Goal: Task Accomplishment & Management: Manage account settings

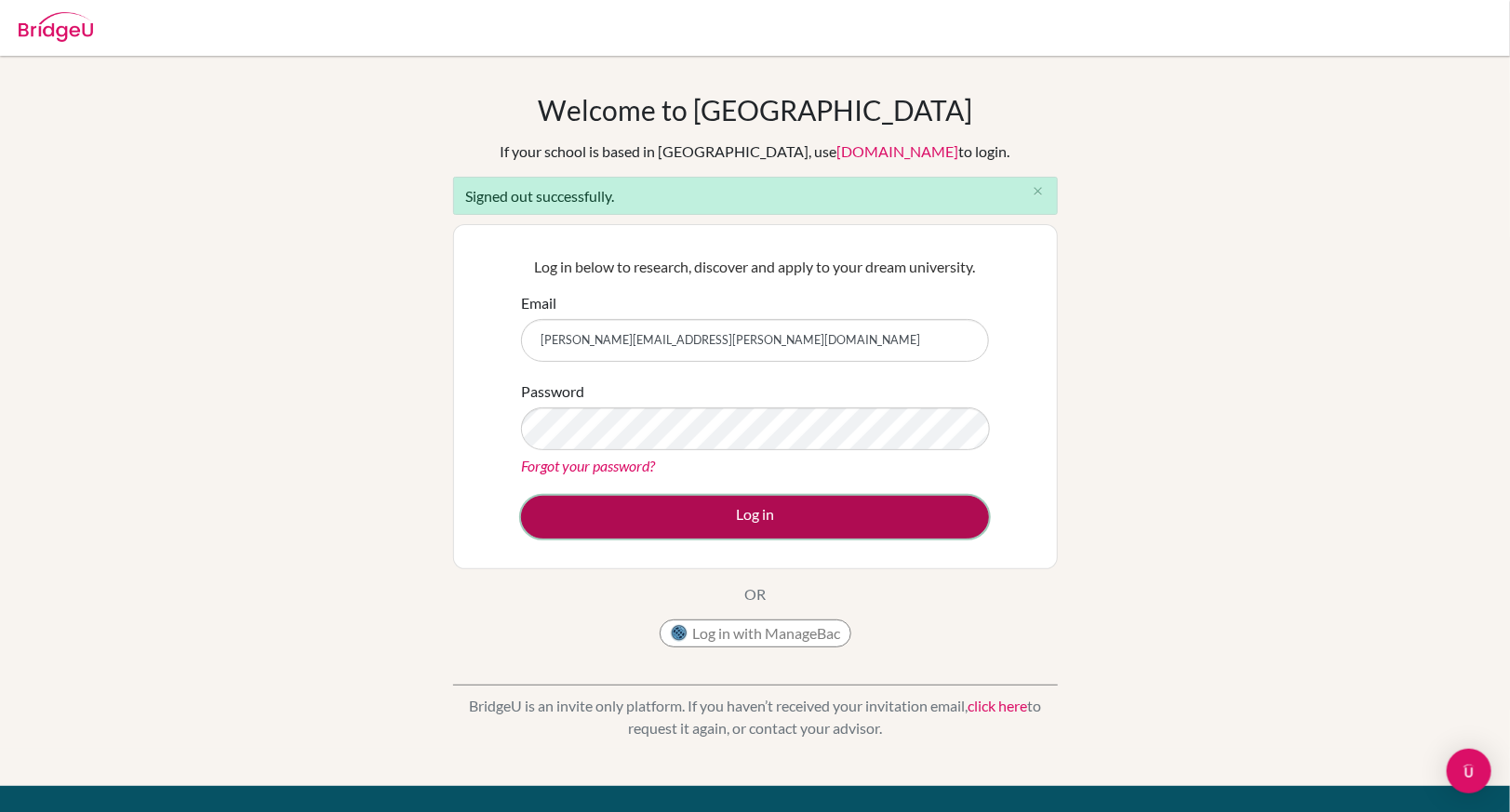
click at [691, 513] on button "Log in" at bounding box center [755, 517] width 468 height 43
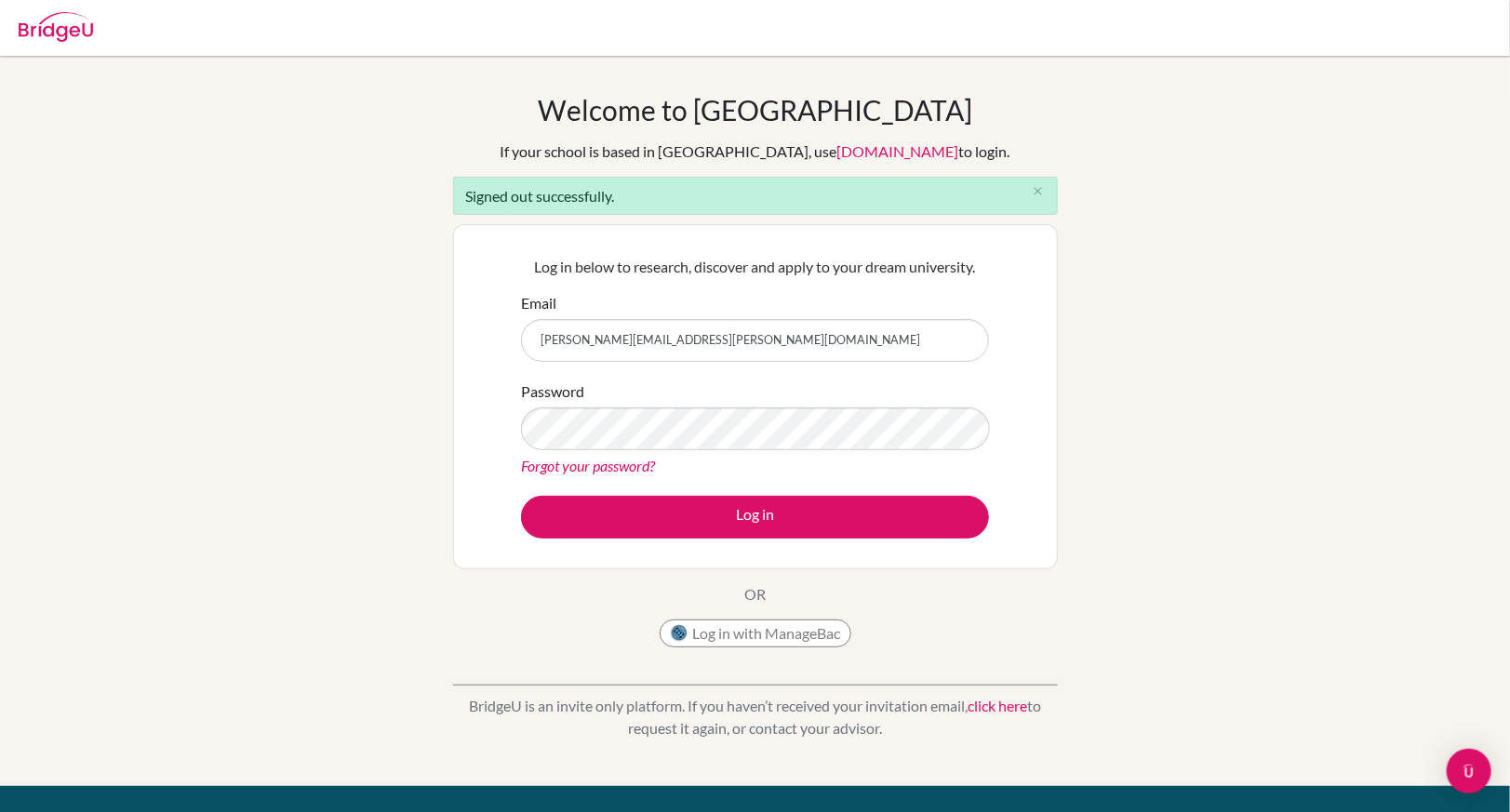
click at [740, 348] on input "[PERSON_NAME][EMAIL_ADDRESS][PERSON_NAME][DOMAIN_NAME]" at bounding box center [755, 341] width 468 height 43
type input "chiulorita@tcs.ntpc.edu.tw"
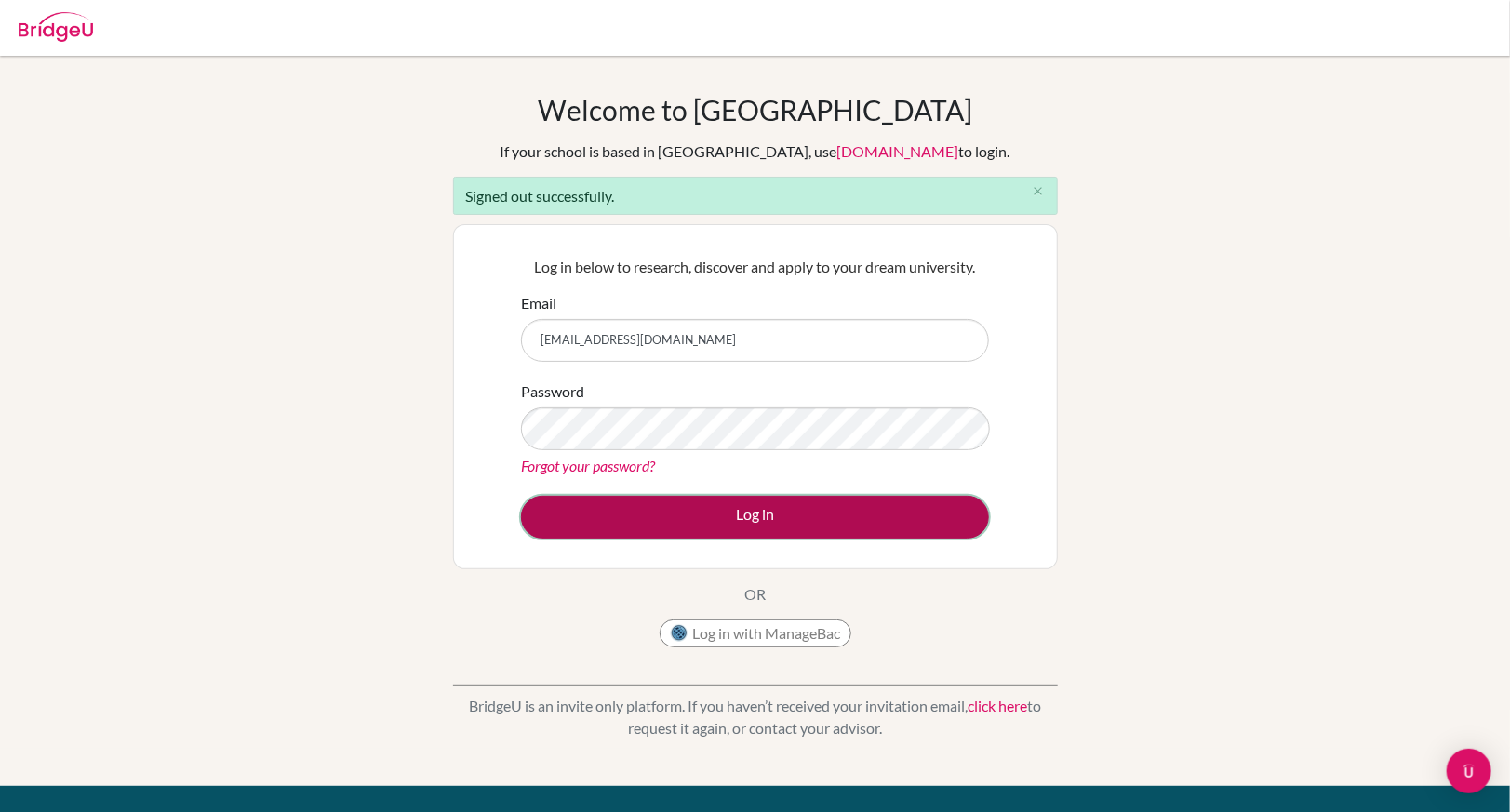
click at [693, 521] on button "Log in" at bounding box center [755, 517] width 468 height 43
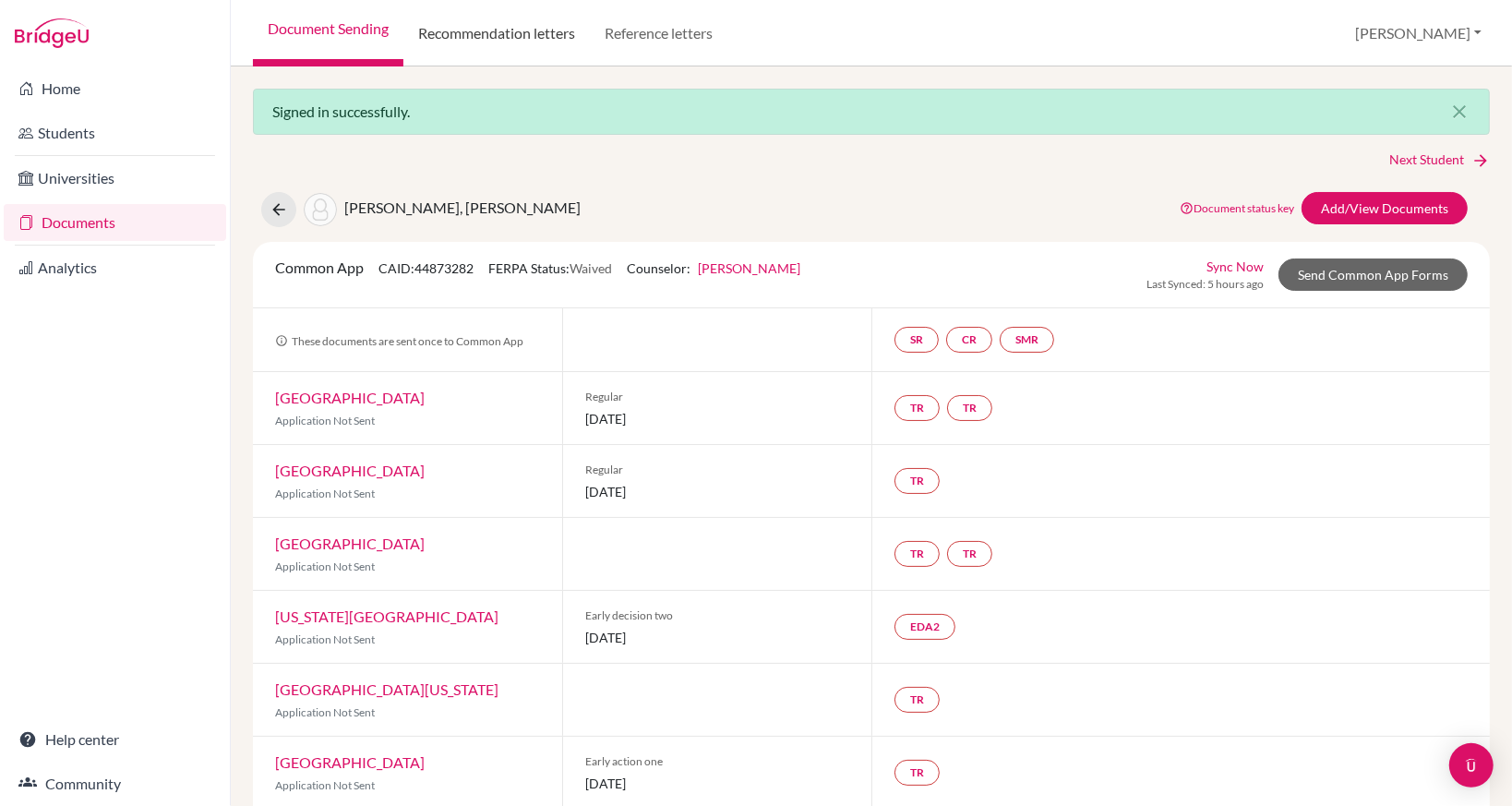
click at [579, 34] on link "Recommendation letters" at bounding box center [497, 33] width 187 height 66
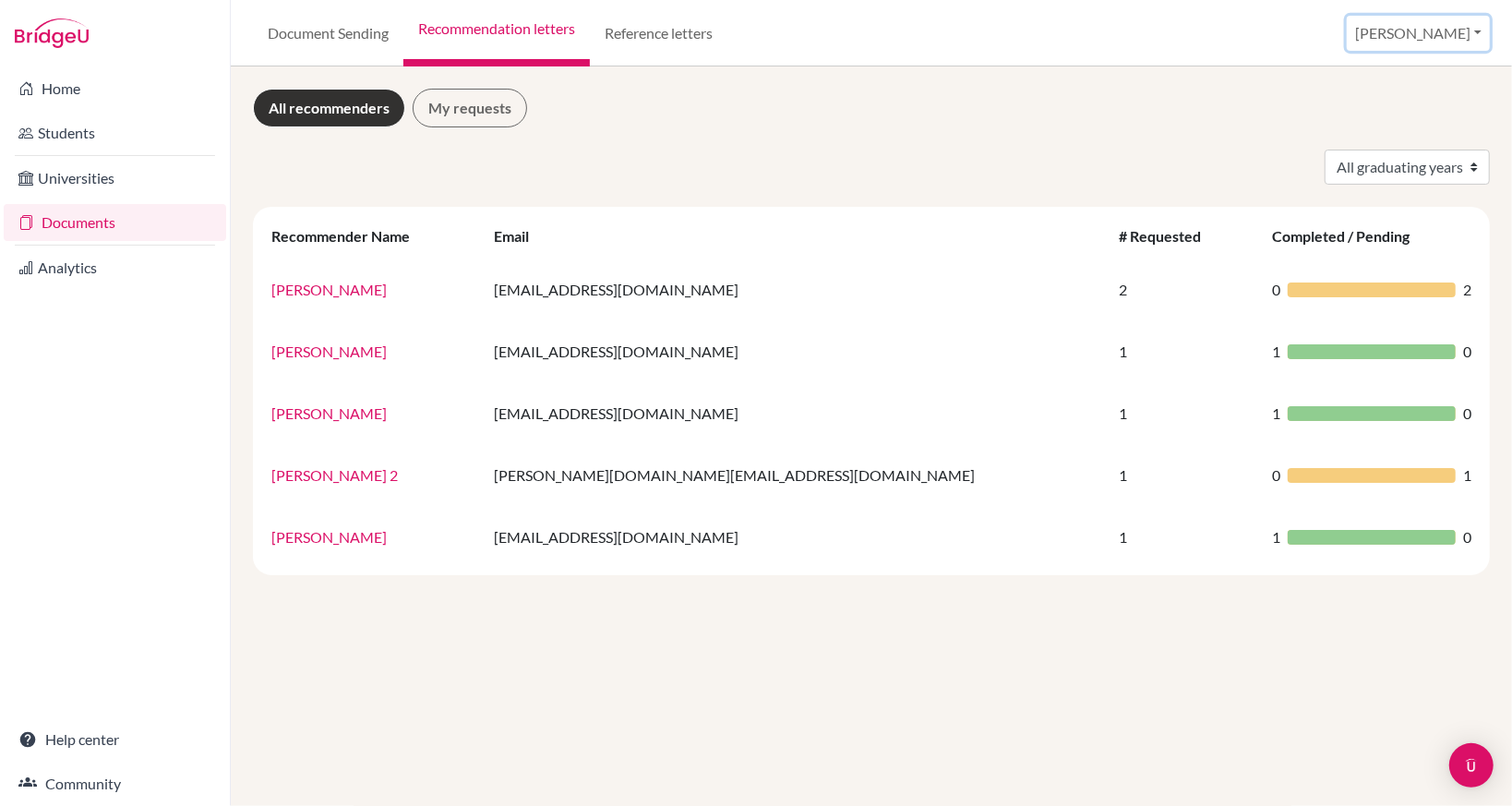
click at [1442, 37] on button "[PERSON_NAME]" at bounding box center [1418, 33] width 143 height 35
click at [1415, 104] on link "School Settings" at bounding box center [1342, 104] width 145 height 30
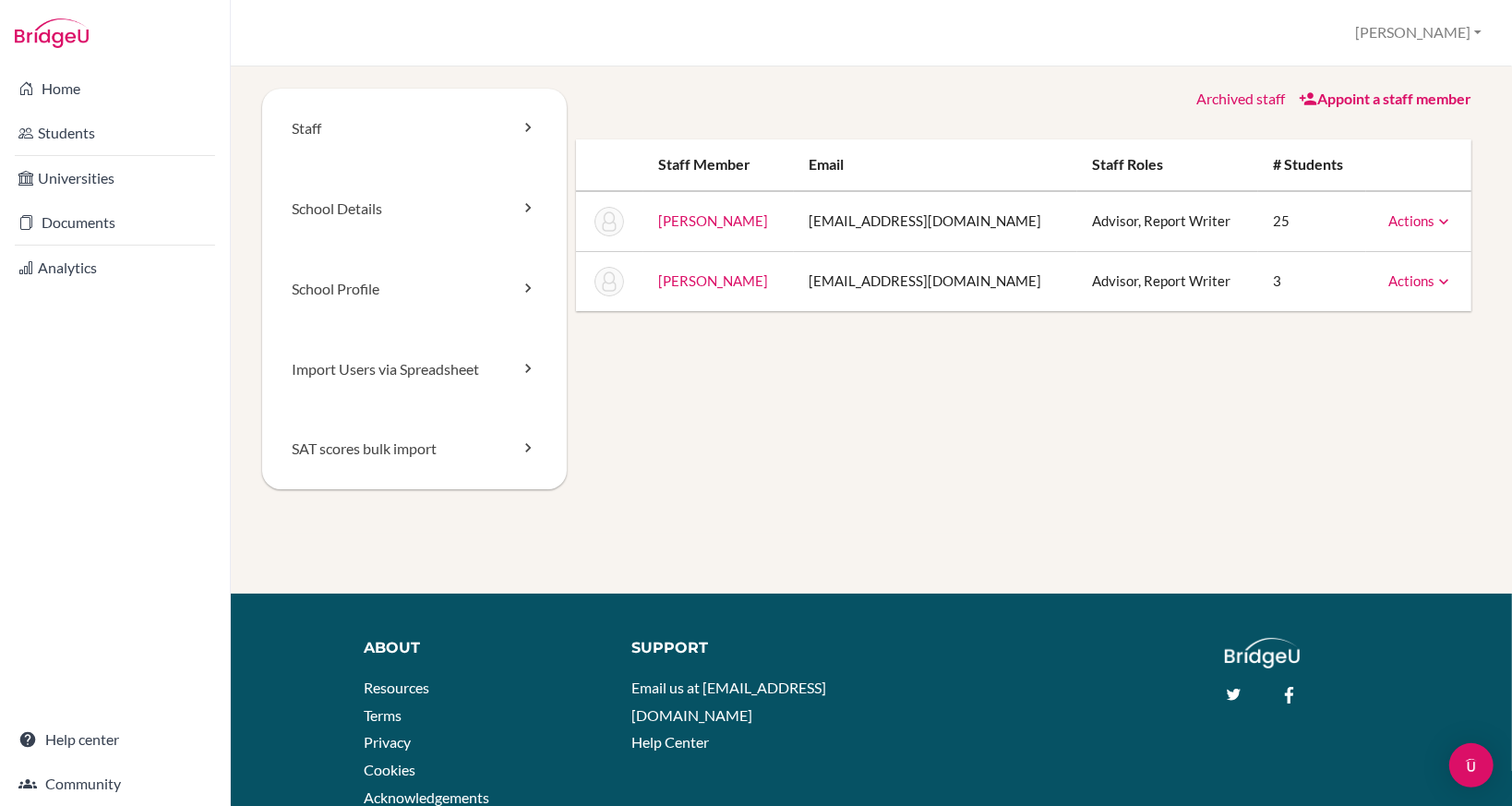
click at [1434, 280] on icon at bounding box center [1443, 281] width 18 height 18
click at [1326, 363] on link "Archive" at bounding box center [1373, 365] width 157 height 27
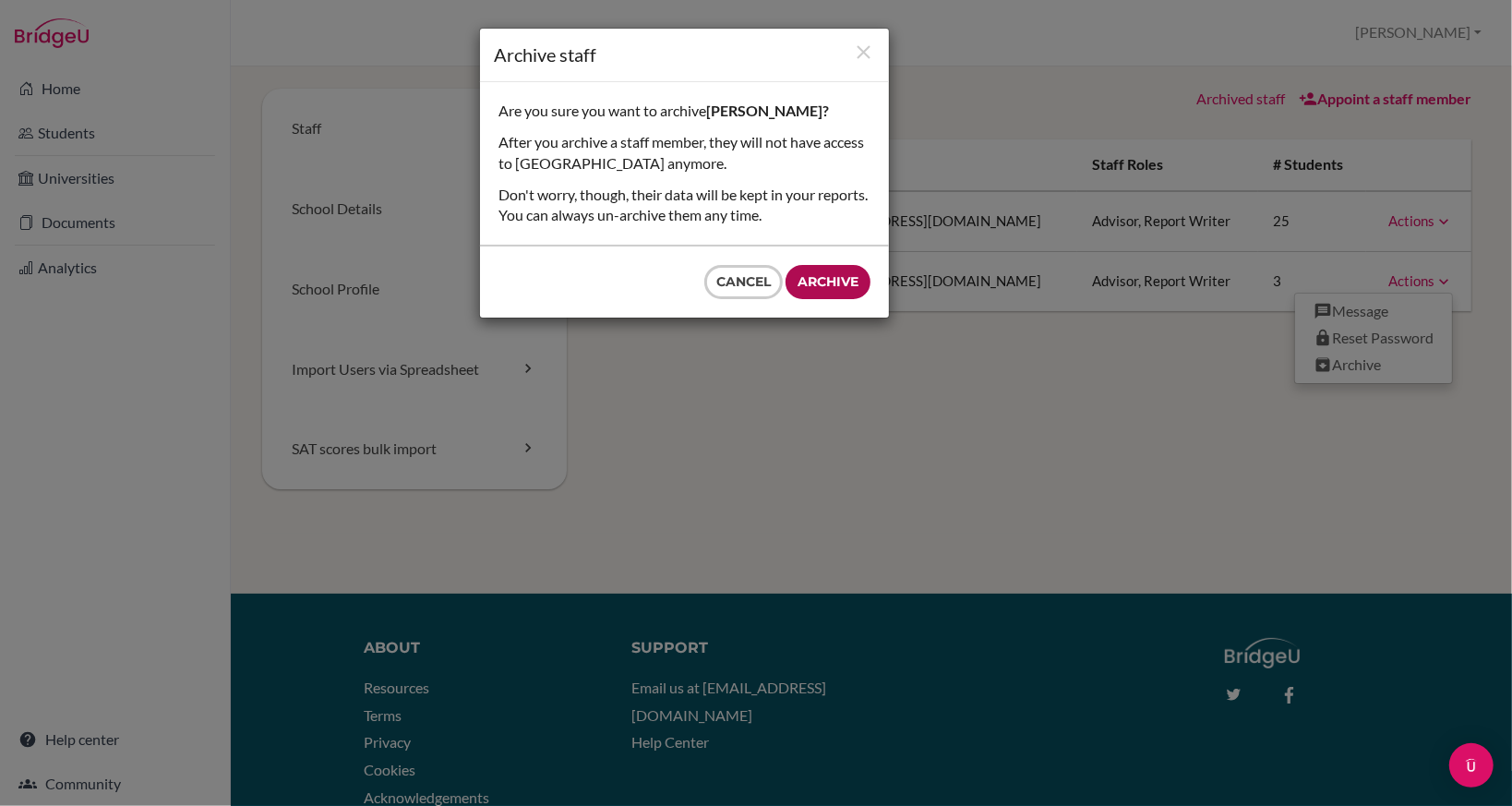
click at [843, 281] on input "Archive" at bounding box center [828, 281] width 85 height 34
type input "Archive"
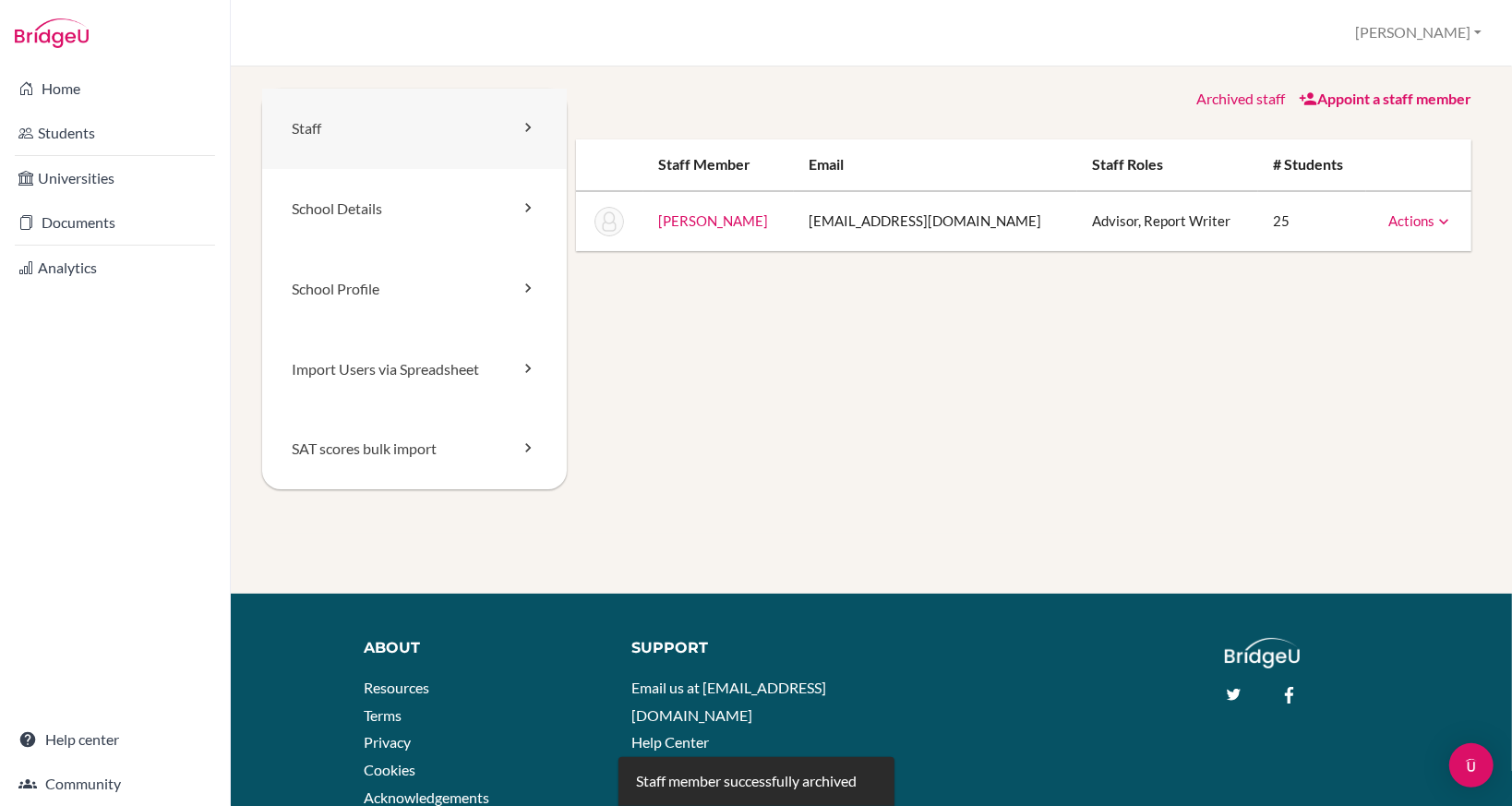
click at [375, 137] on link "Staff" at bounding box center [414, 128] width 304 height 80
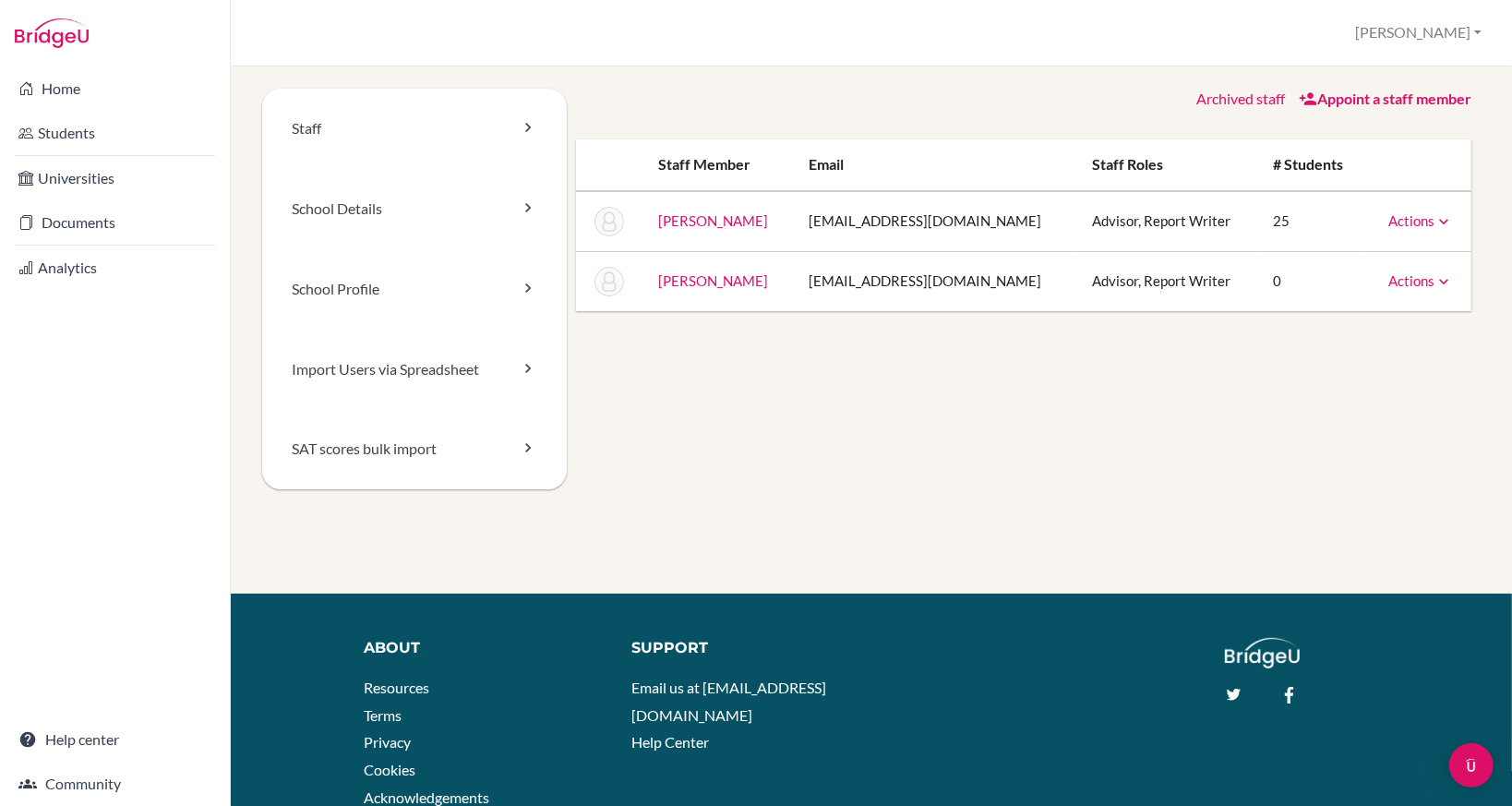
click at [1434, 284] on icon at bounding box center [1443, 281] width 18 height 18
click at [413, 213] on link "School Details" at bounding box center [414, 208] width 304 height 80
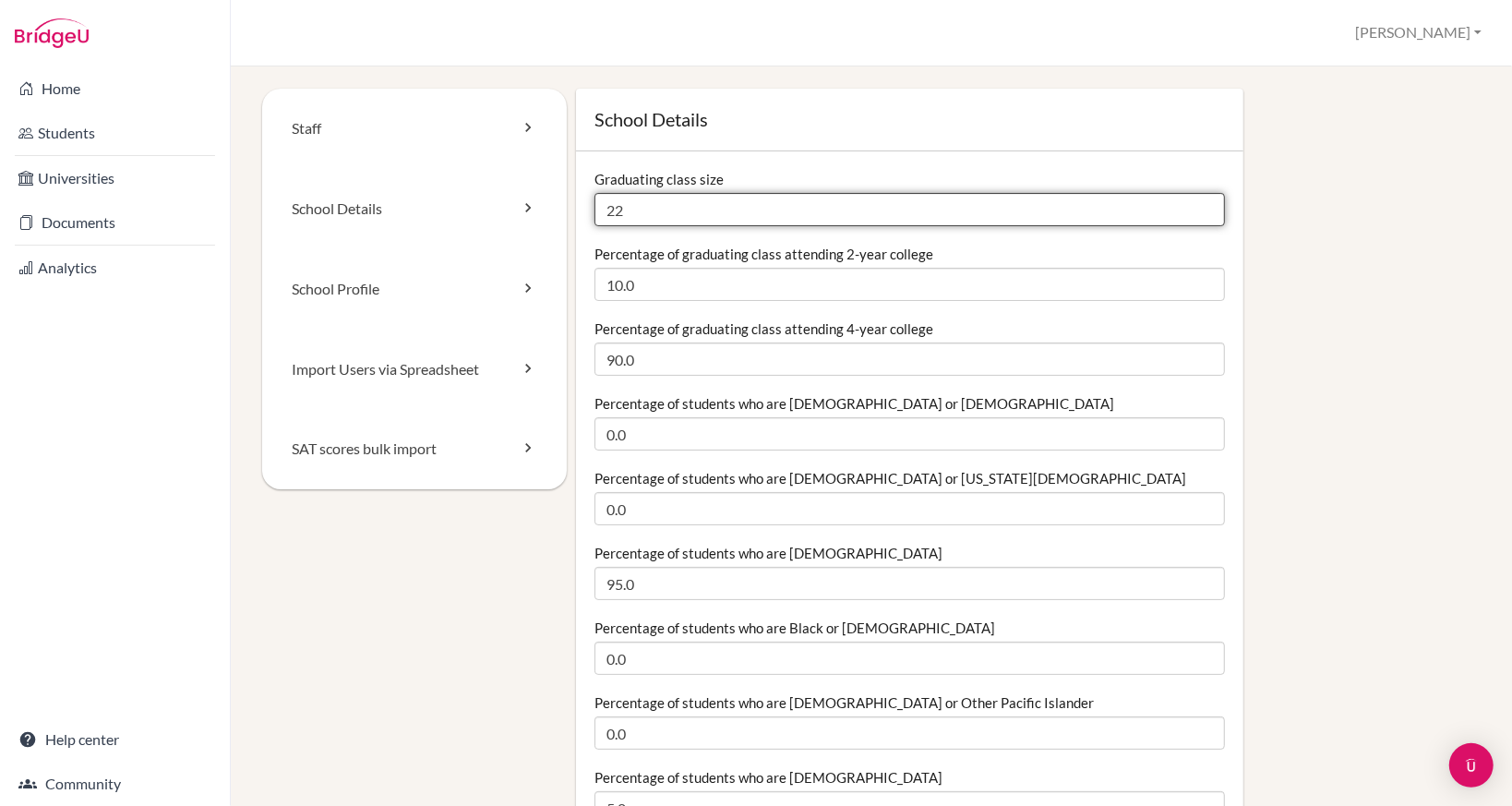
drag, startPoint x: 655, startPoint y: 214, endPoint x: 587, endPoint y: 212, distance: 68.0
type input "23"
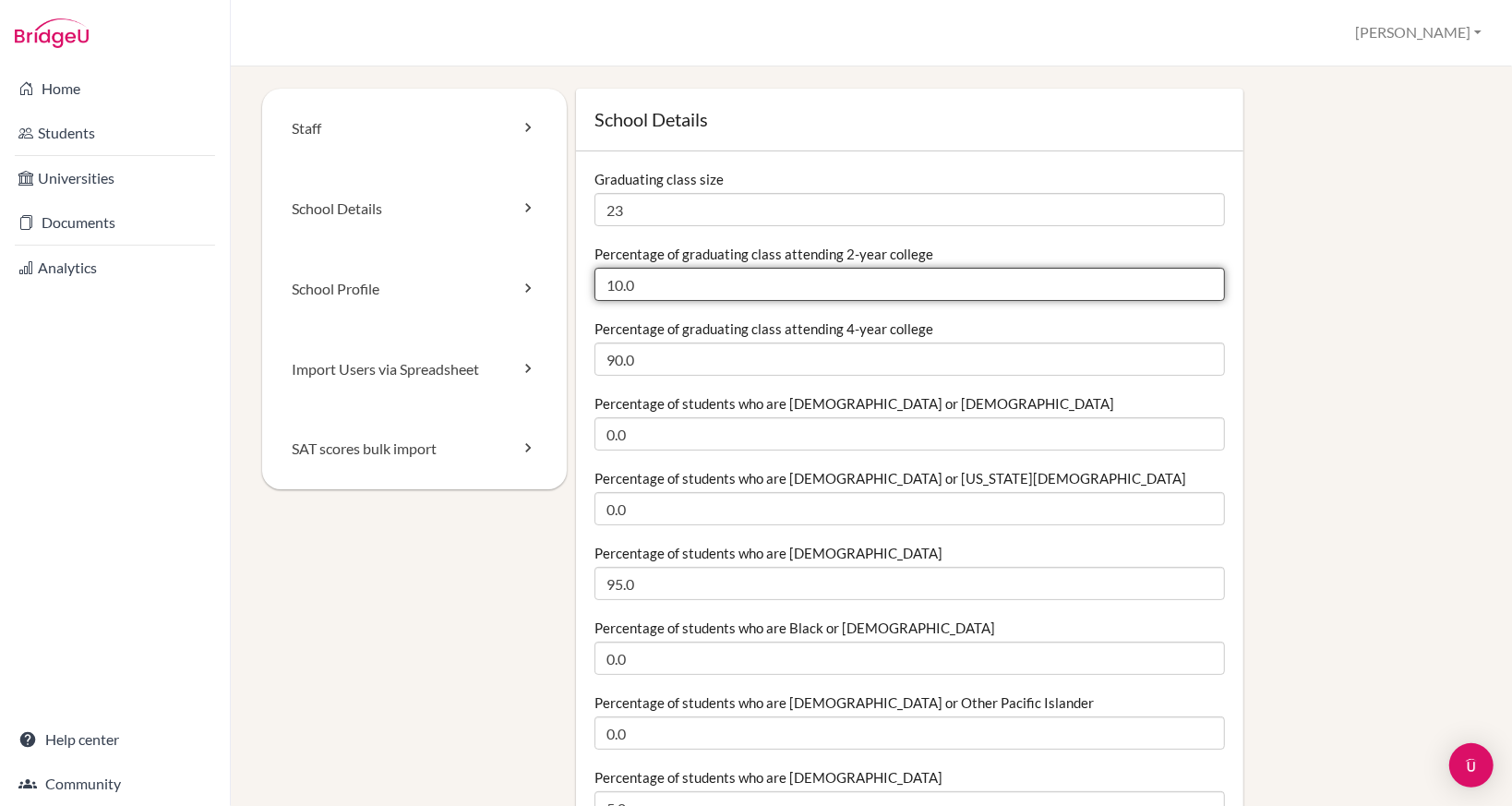
drag, startPoint x: 661, startPoint y: 281, endPoint x: 567, endPoint y: 278, distance: 94.0
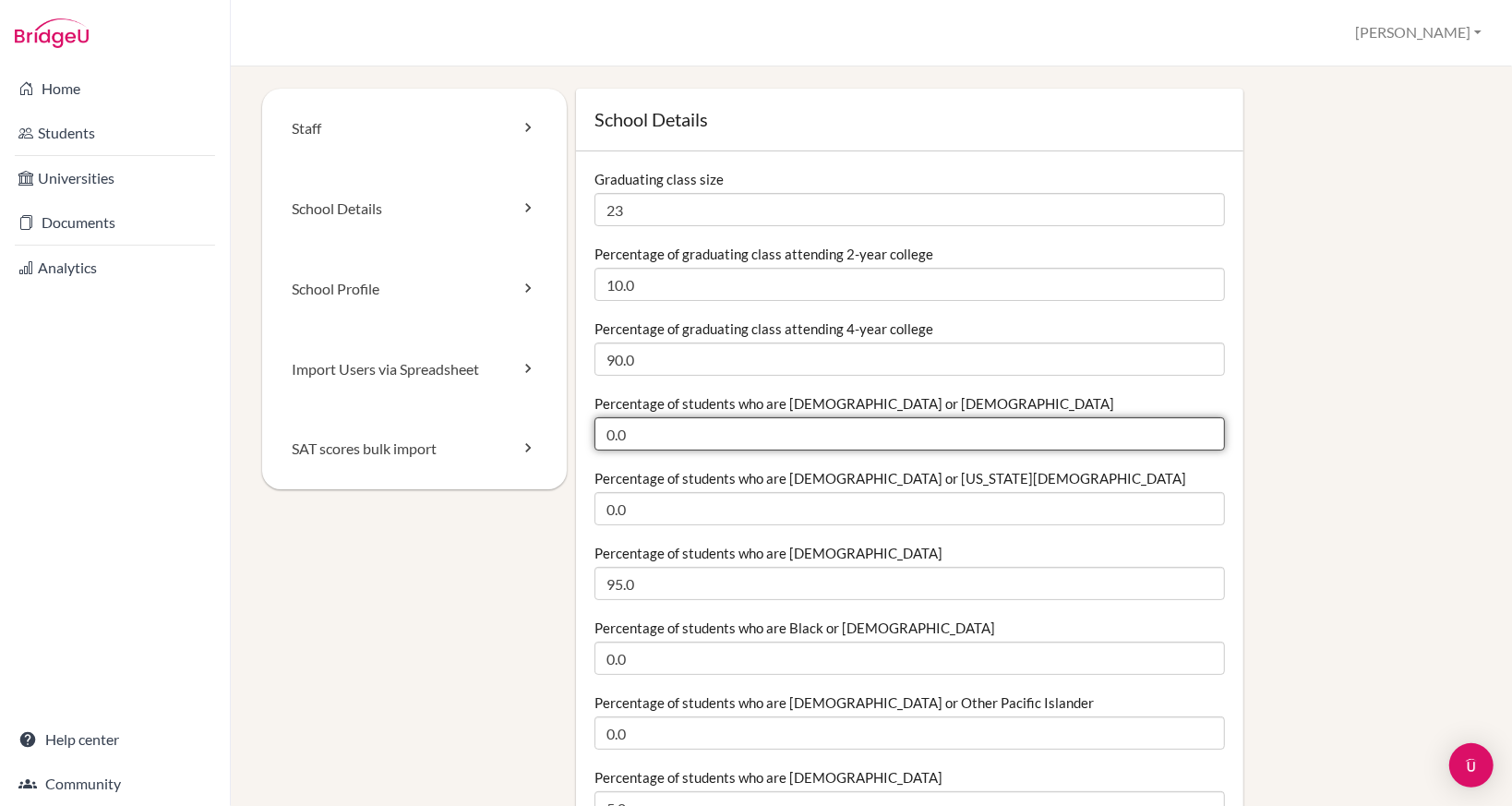
click at [683, 429] on input "0.0" at bounding box center [909, 433] width 631 height 34
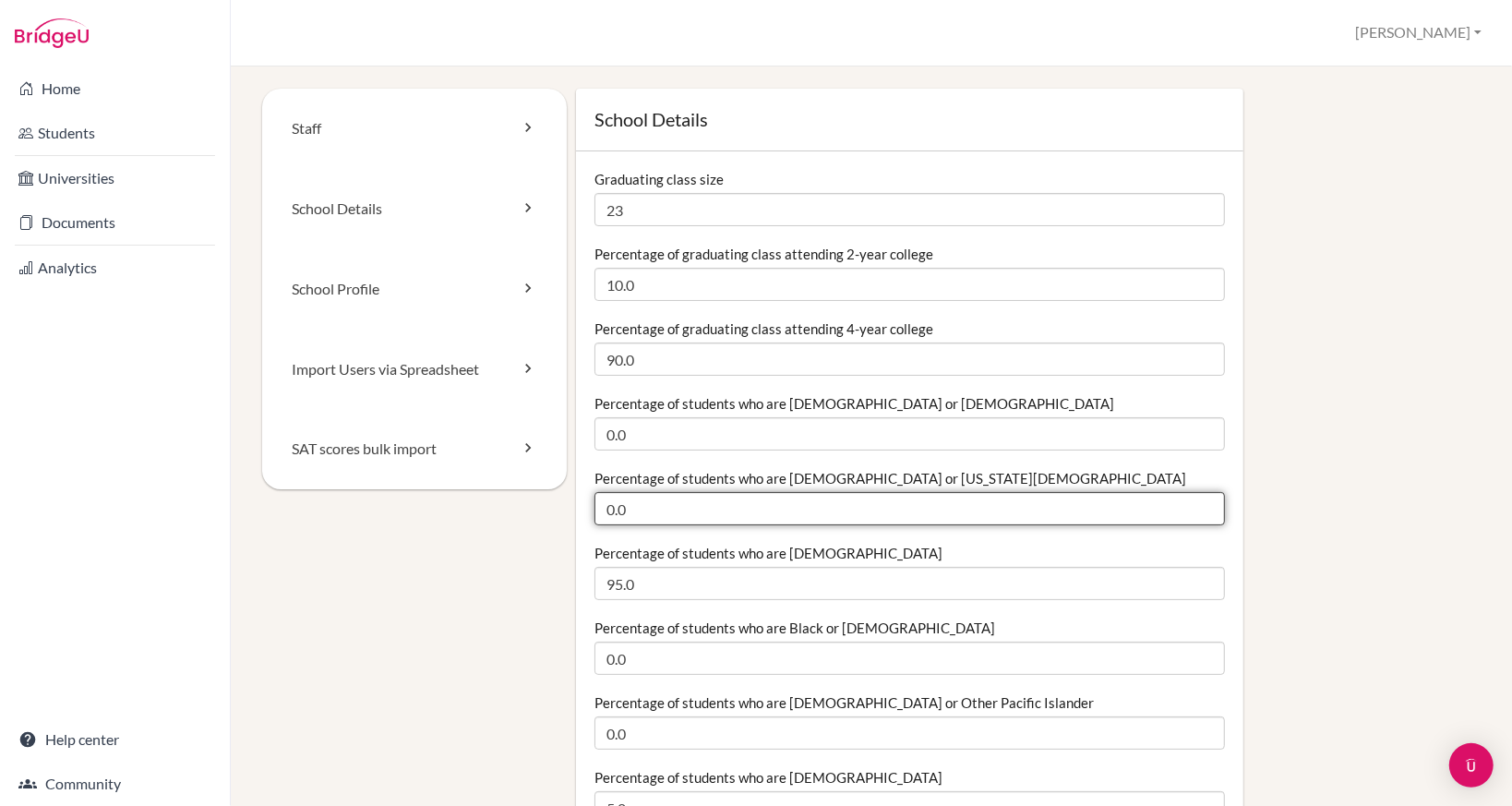
click at [705, 521] on input "0.0" at bounding box center [909, 508] width 631 height 34
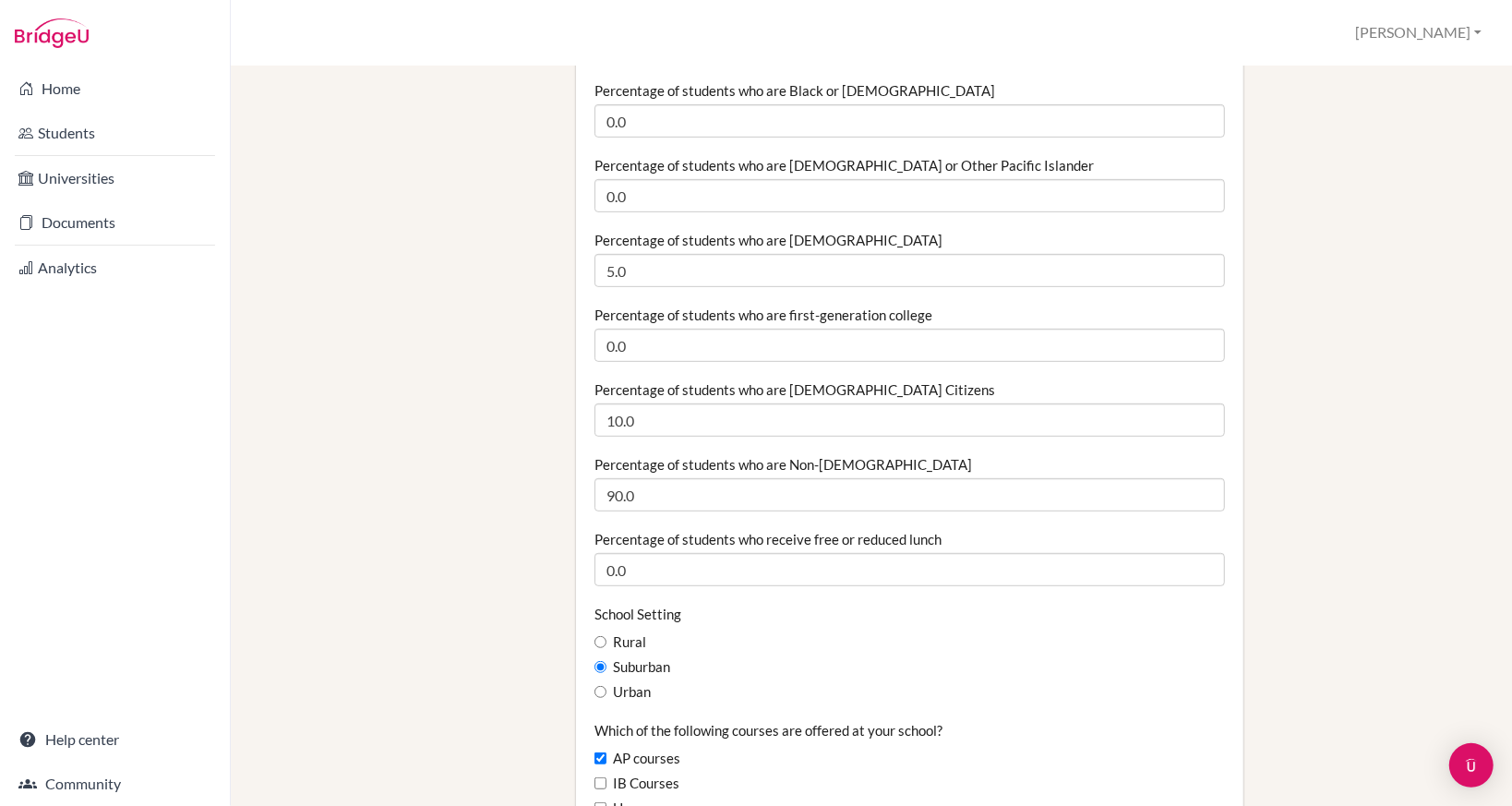
scroll to position [554, 0]
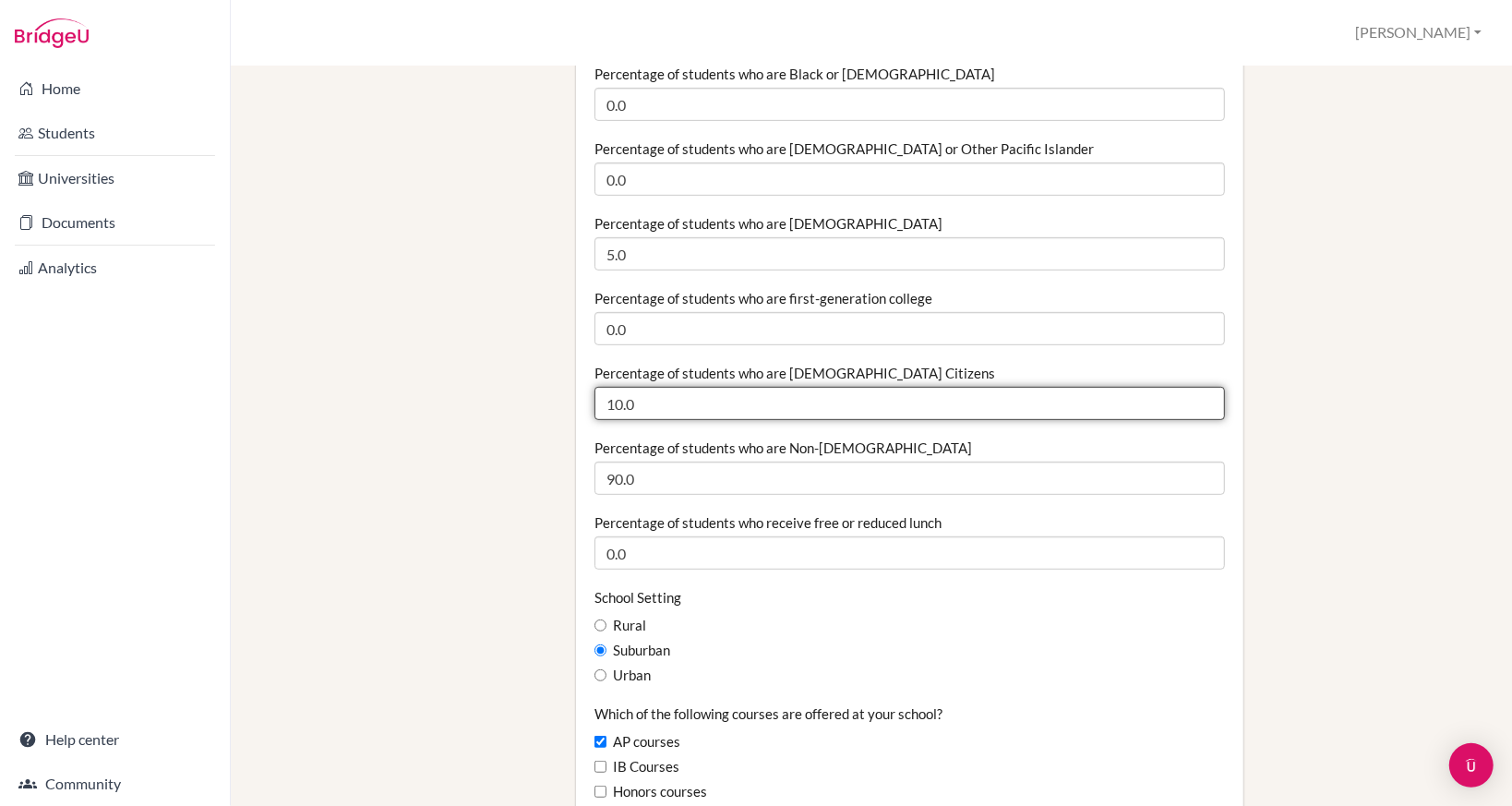
drag, startPoint x: 684, startPoint y: 401, endPoint x: 532, endPoint y: 400, distance: 152.0
type input "13"
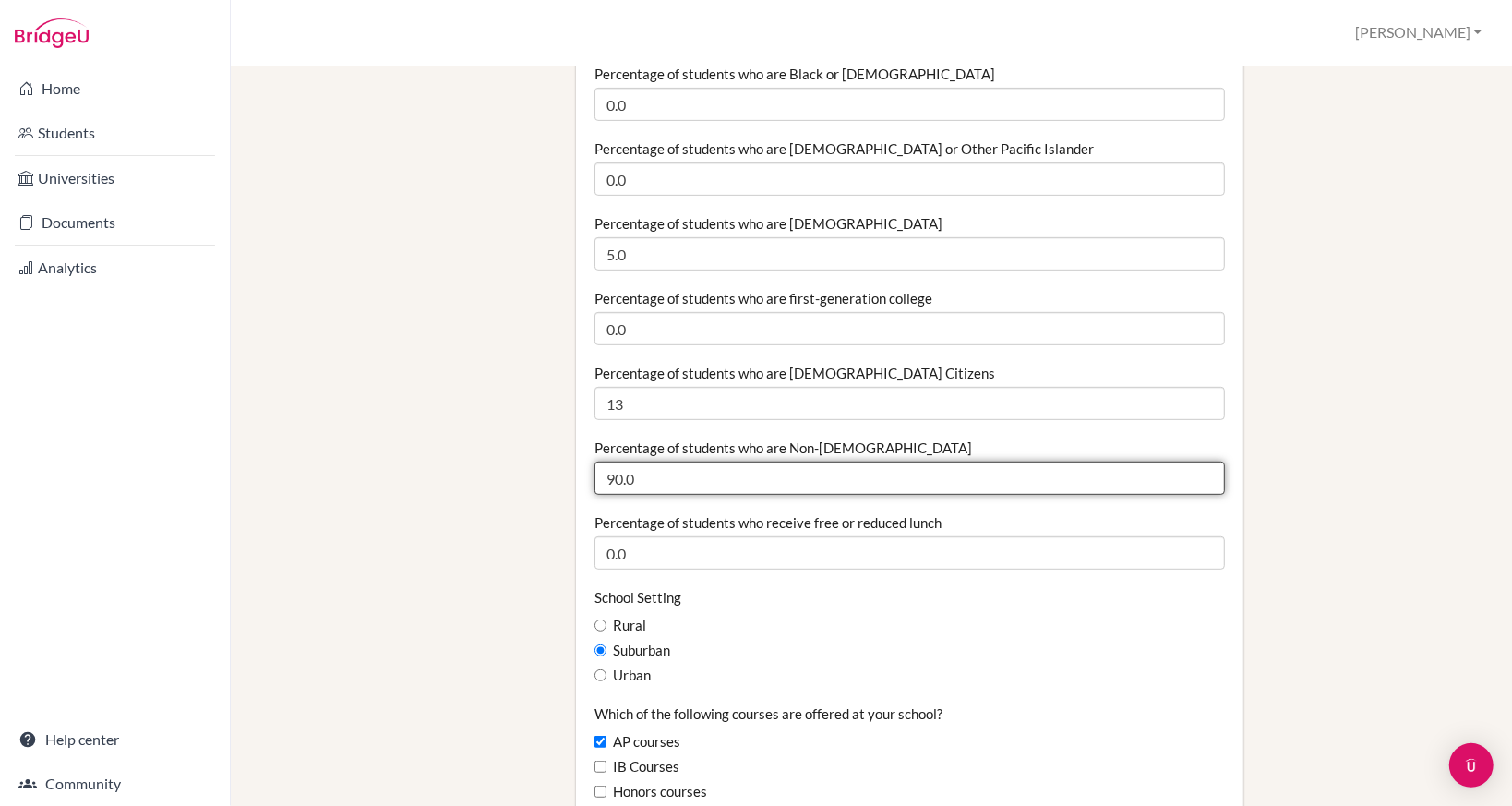
drag, startPoint x: 655, startPoint y: 485, endPoint x: 483, endPoint y: 475, distance: 172.3
type input "87"
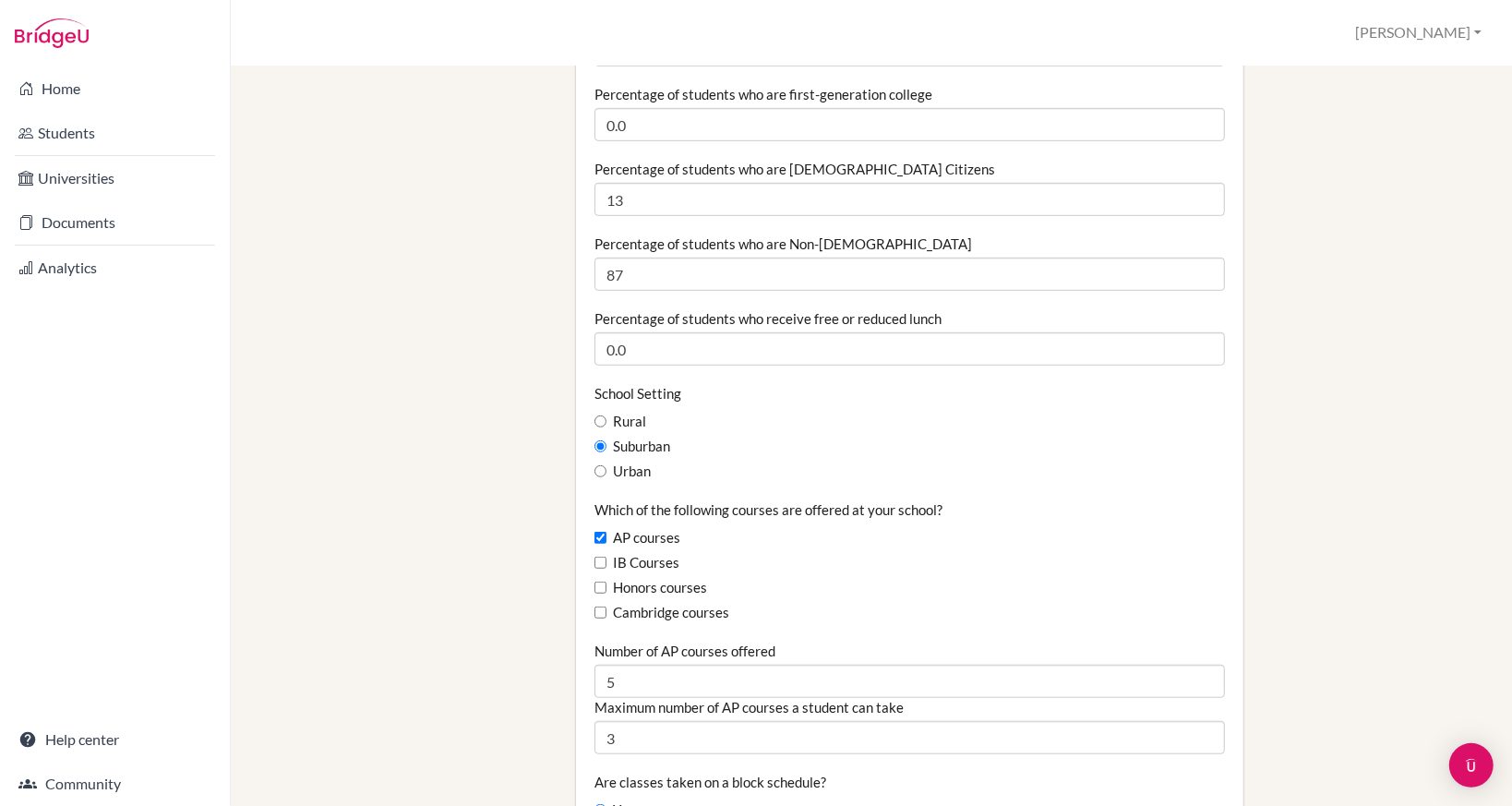
scroll to position [831, 0]
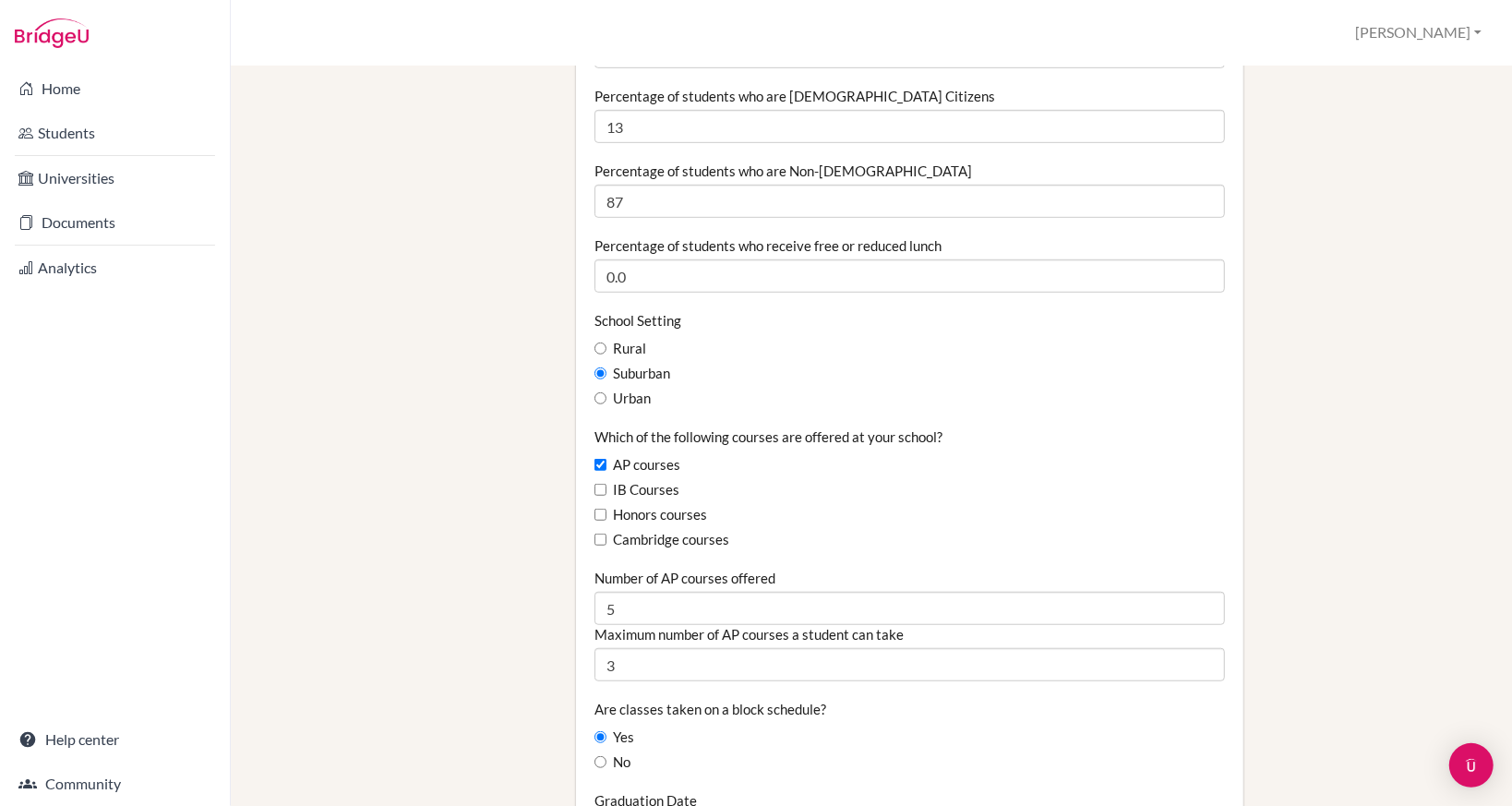
drag, startPoint x: 675, startPoint y: 374, endPoint x: 609, endPoint y: 373, distance: 66.0
click at [609, 373] on div "Suburban" at bounding box center [909, 374] width 631 height 20
copy label "Suburban"
click at [454, 496] on div "Staff School Details School Profile Import Users via Spreadsheet SAT scores bul…" at bounding box center [871, 669] width 1218 height 2824
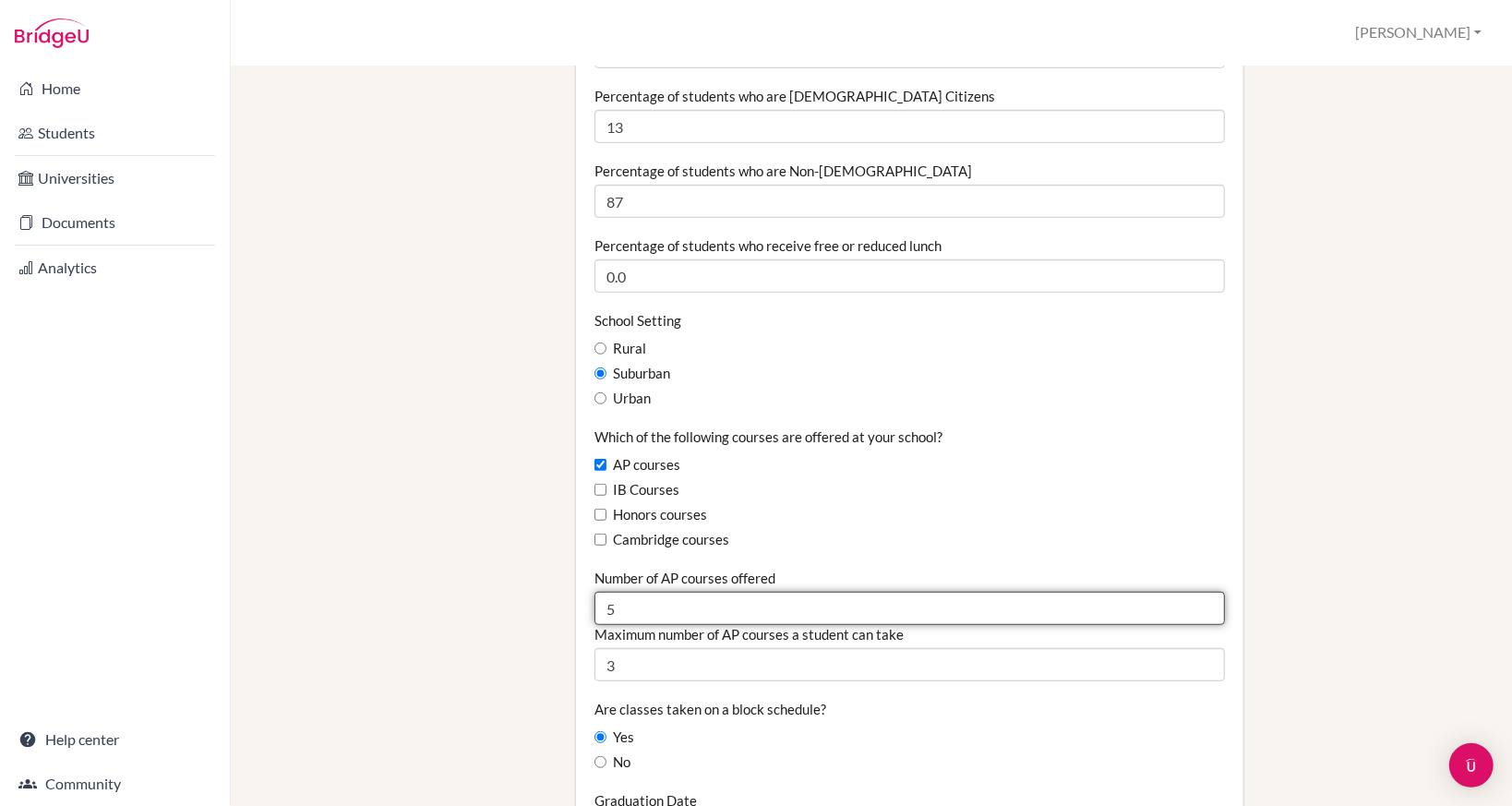
click at [740, 611] on input "5" at bounding box center [909, 608] width 631 height 34
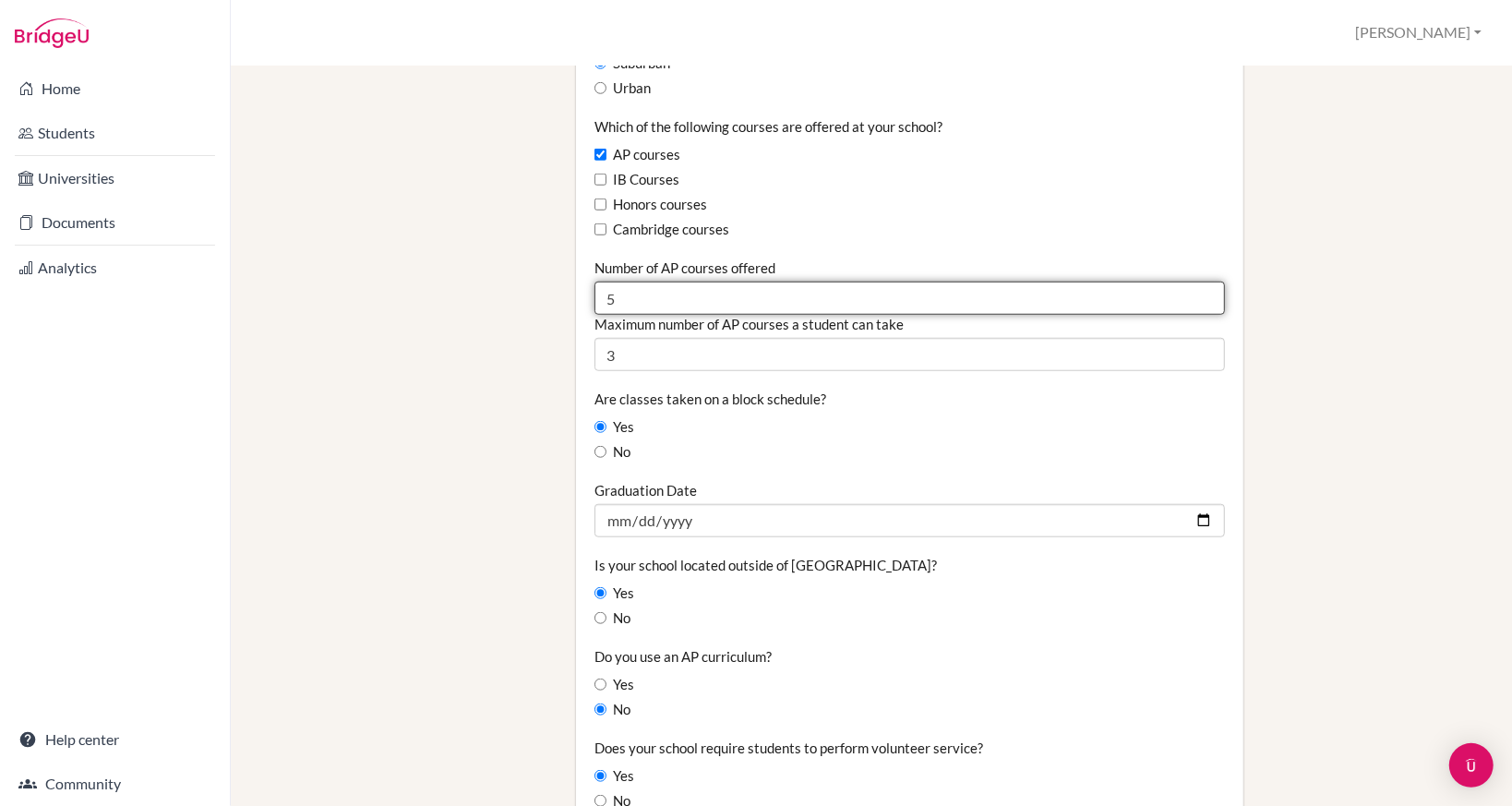
scroll to position [1200, 0]
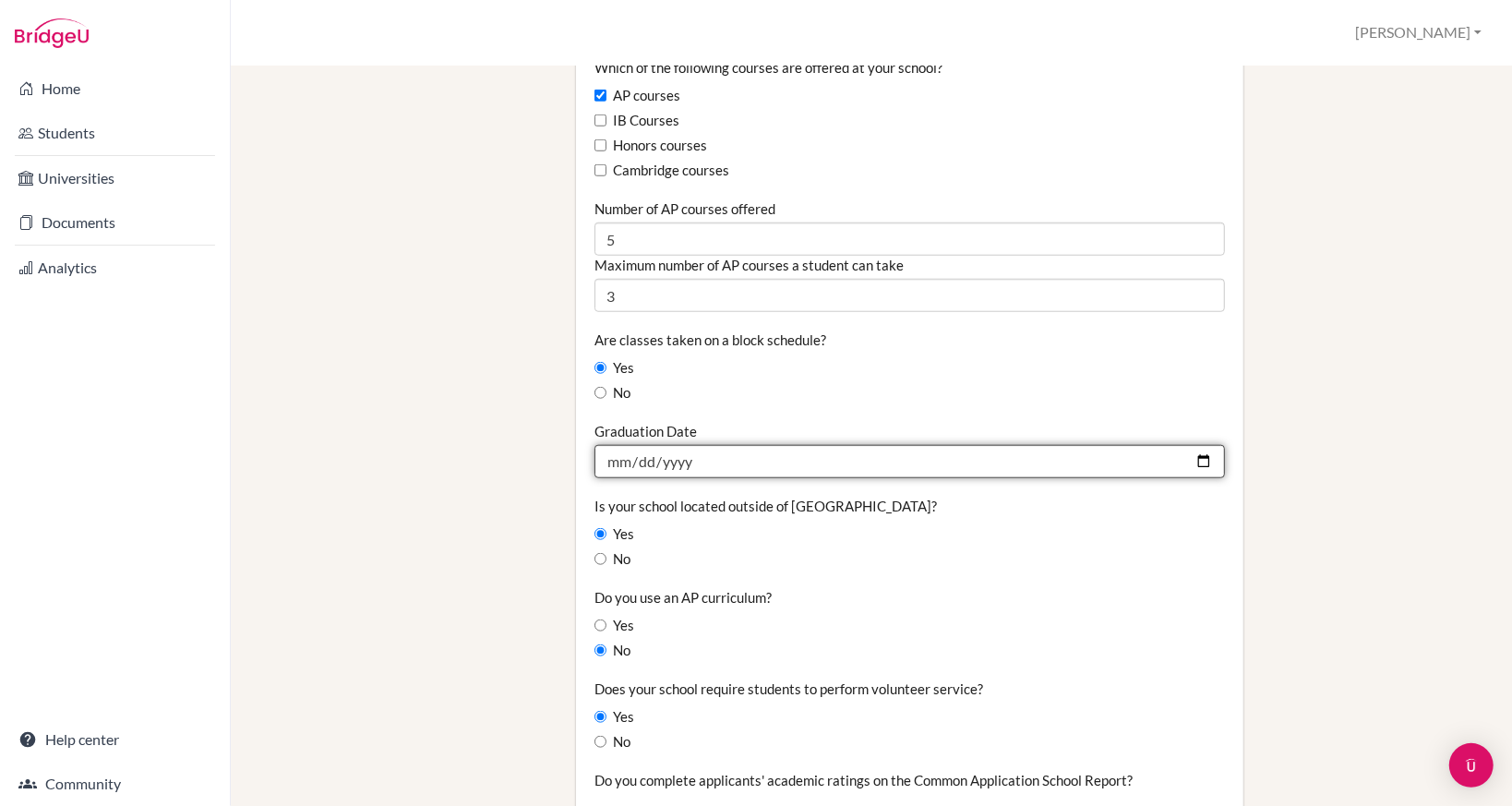
click at [715, 466] on input "2026-06-26" at bounding box center [909, 461] width 631 height 34
click at [1095, 463] on input "2026-06-26" at bounding box center [909, 461] width 631 height 34
click at [1205, 455] on input "2026-06-26" at bounding box center [909, 461] width 631 height 34
click at [1191, 458] on input "2026-06-26" at bounding box center [909, 461] width 631 height 34
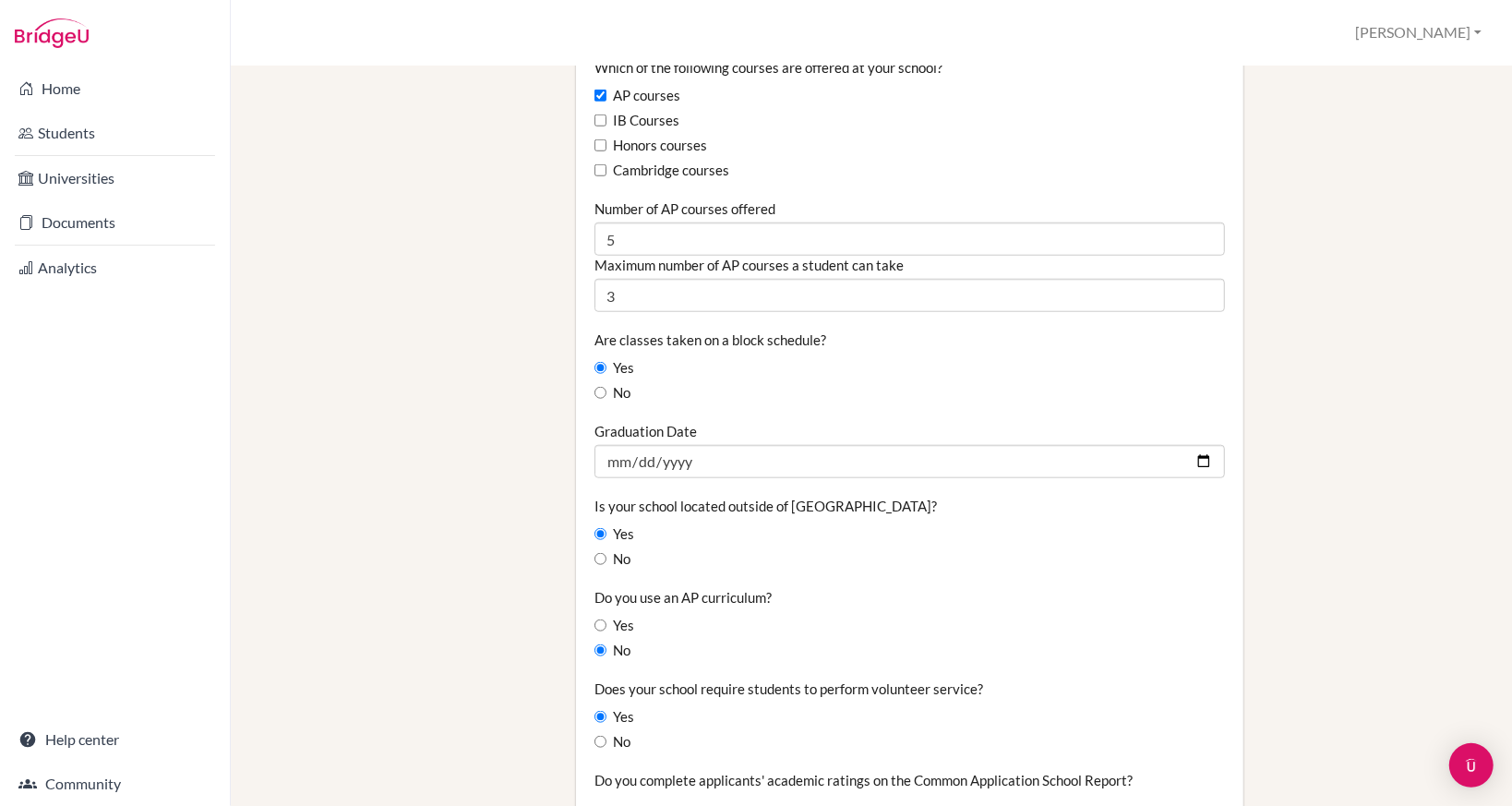
click at [451, 625] on div "Staff School Details School Profile Import Users via Spreadsheet SAT scores bul…" at bounding box center [871, 300] width 1218 height 2824
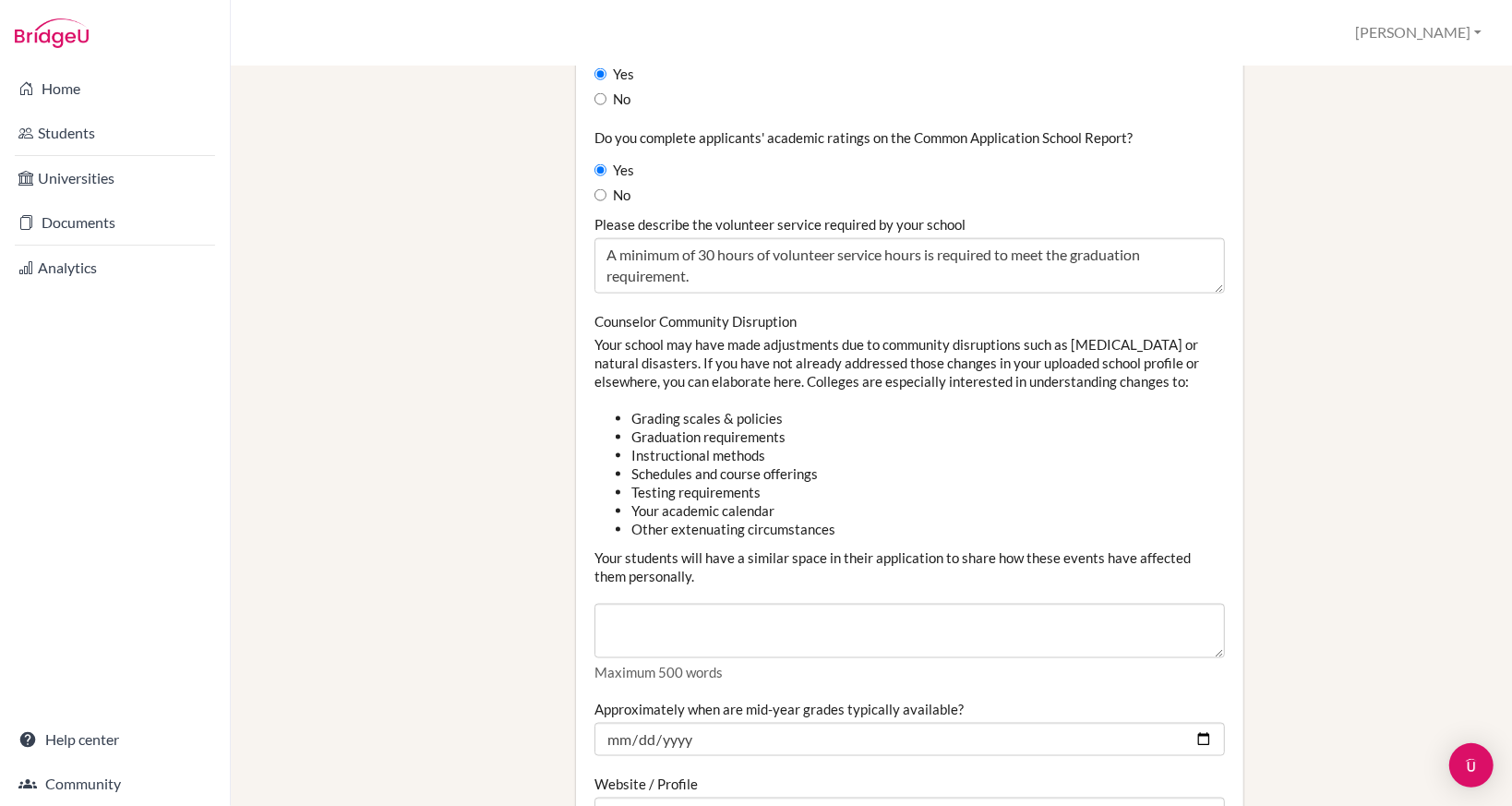
scroll to position [1846, 0]
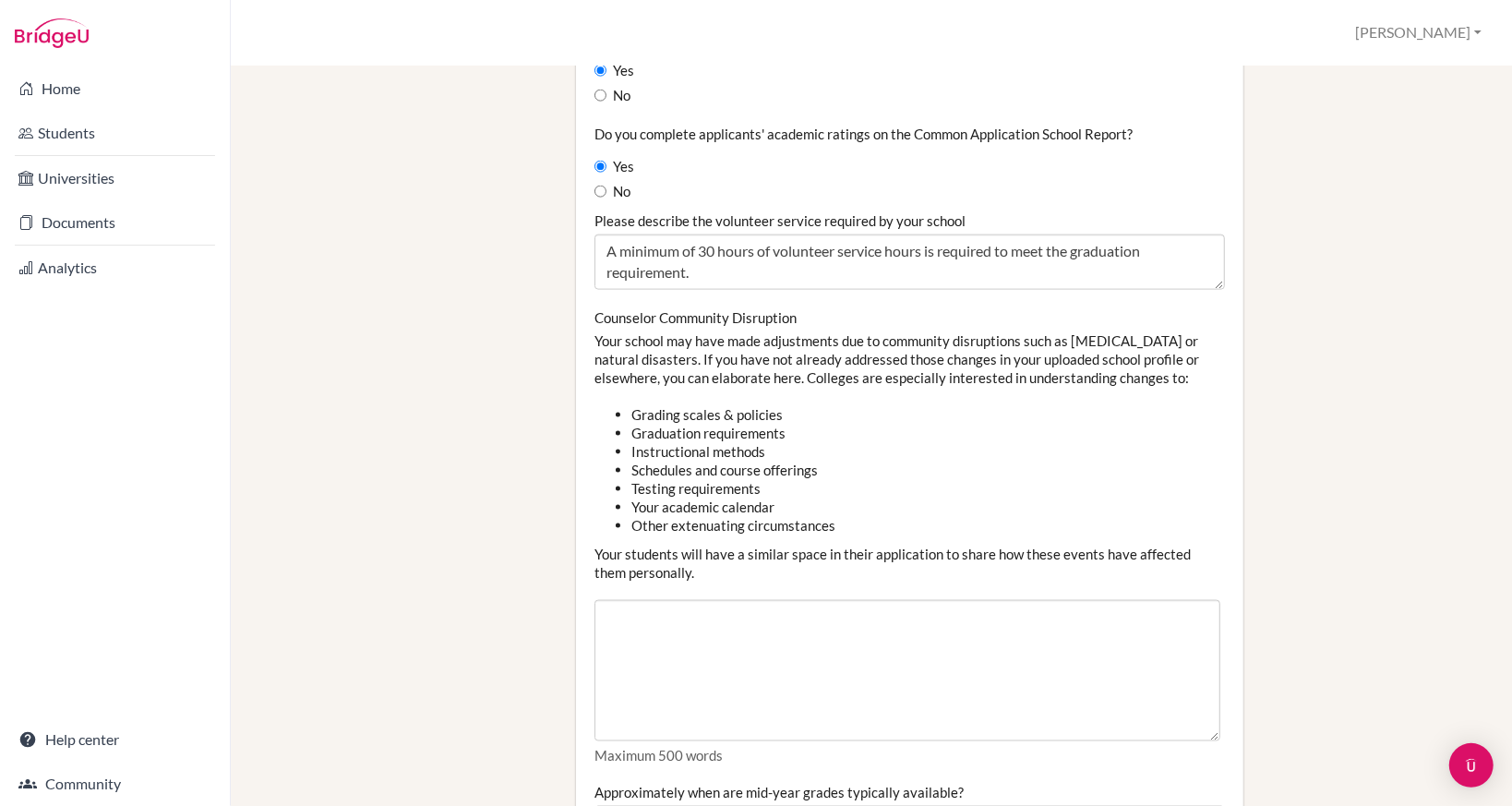
drag, startPoint x: 1210, startPoint y: 650, endPoint x: 1213, endPoint y: 738, distance: 88.1
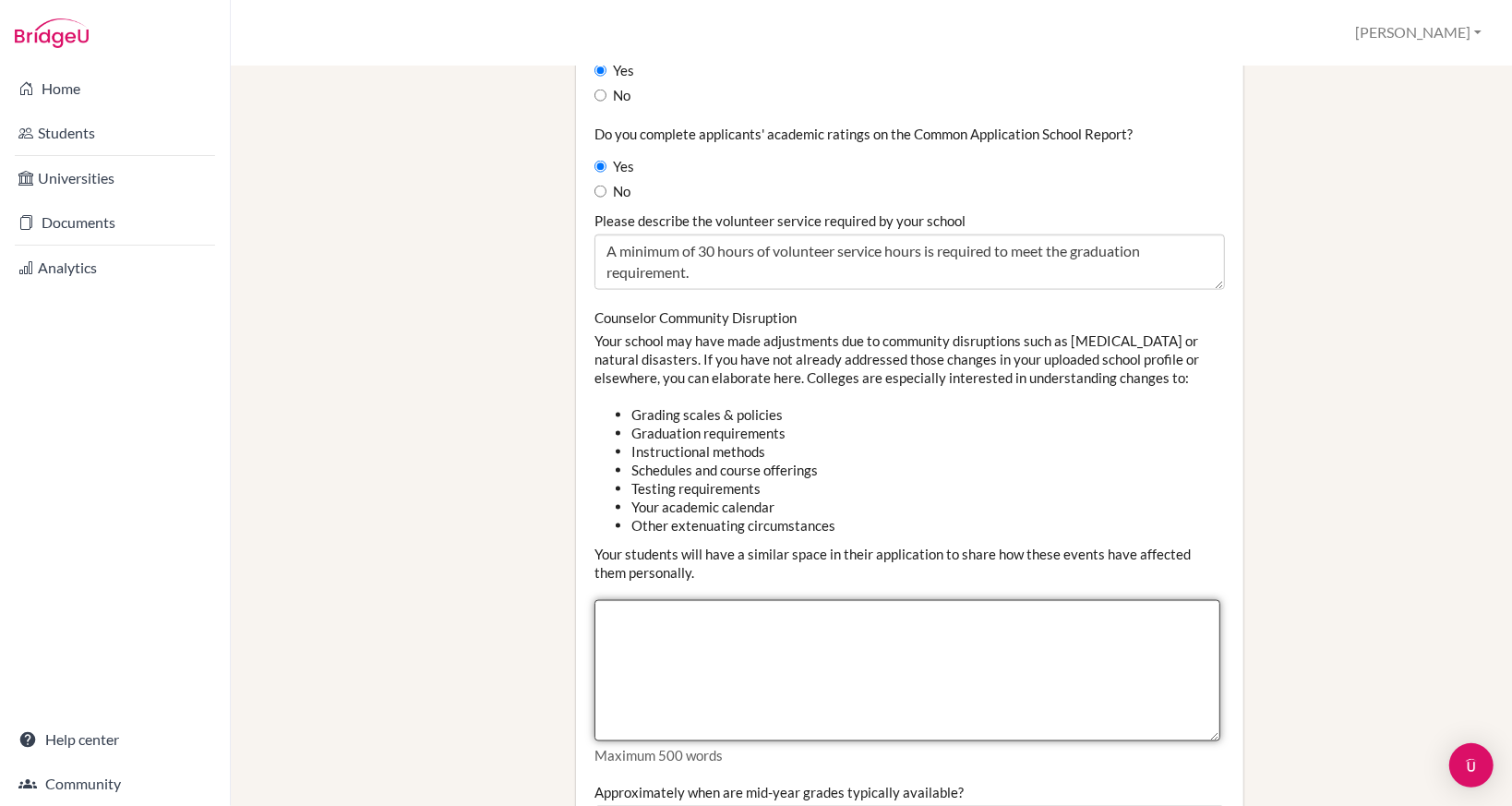
click at [1057, 671] on textarea "Counselor Community Disruption" at bounding box center [907, 670] width 626 height 142
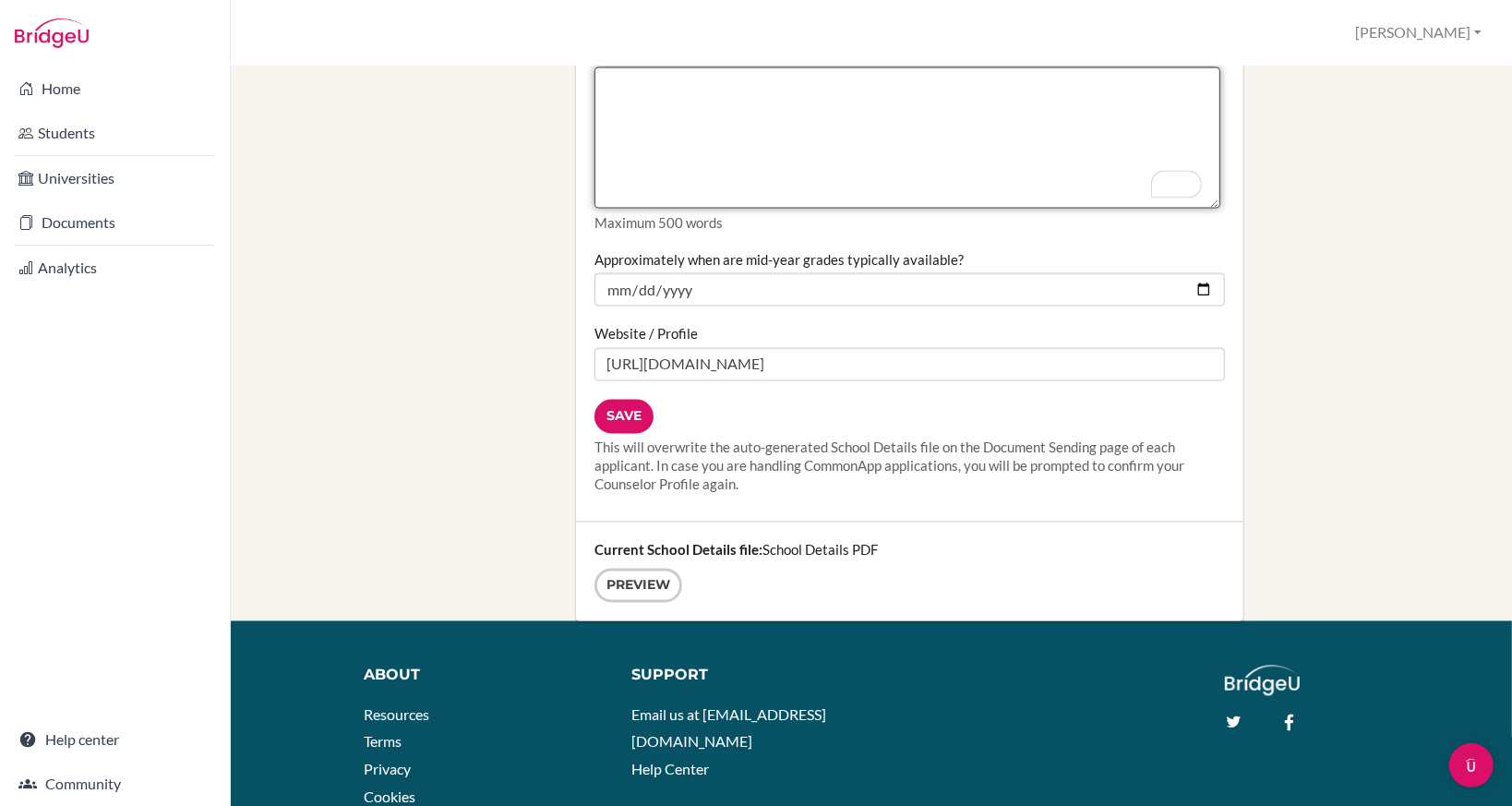
scroll to position [2400, 0]
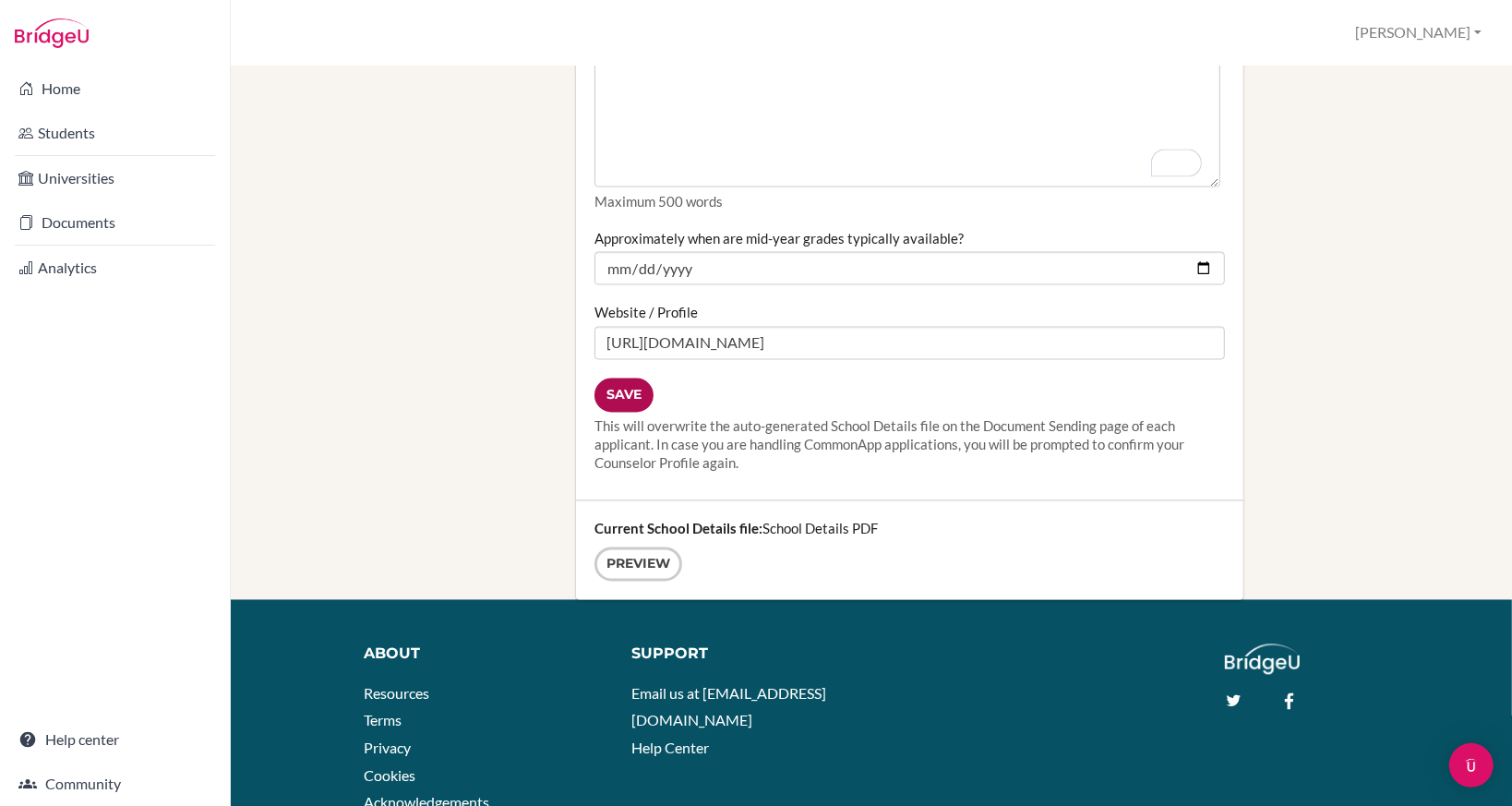
click at [628, 396] on input "Save" at bounding box center [623, 395] width 59 height 34
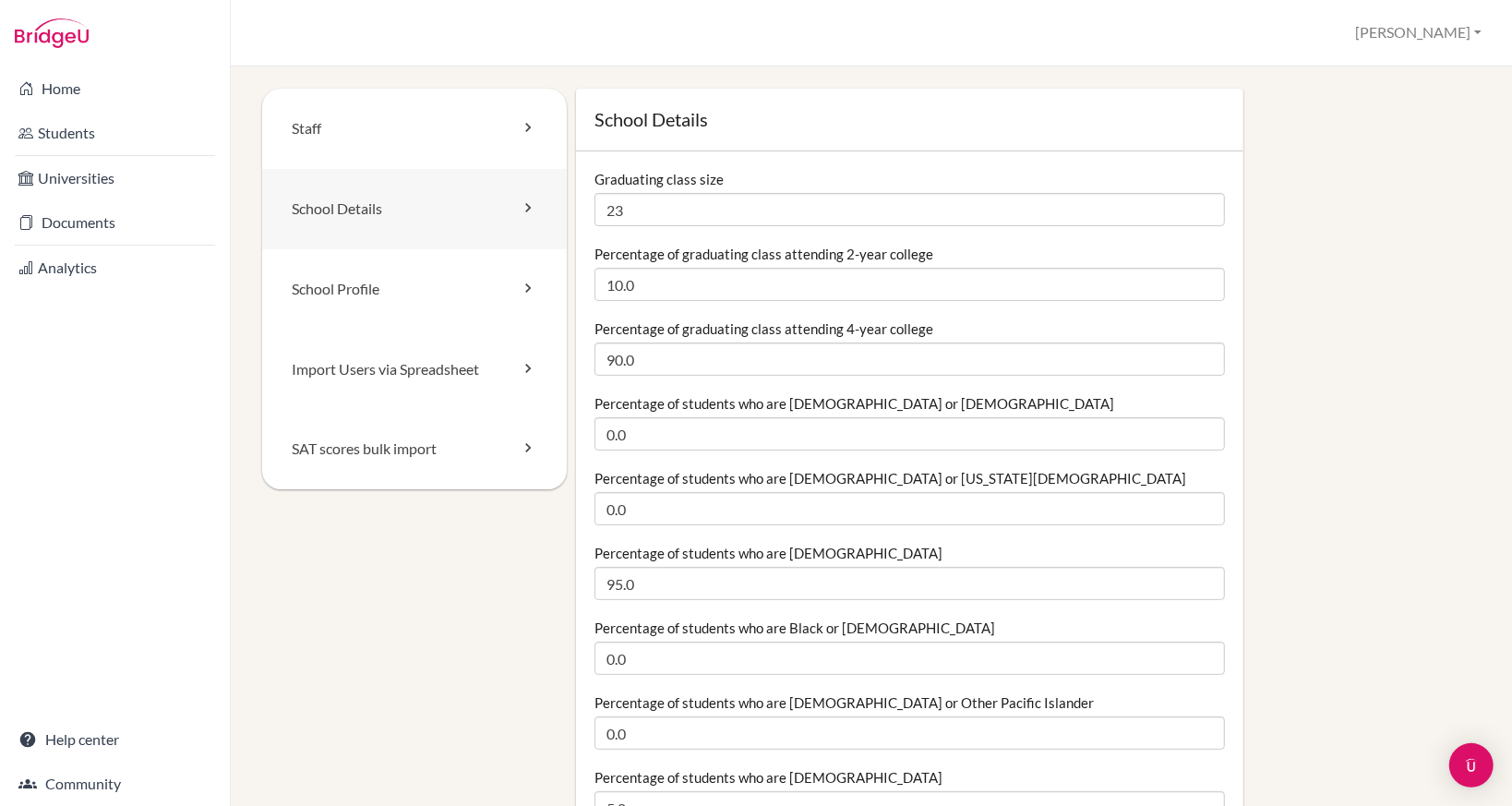
click at [448, 212] on link "School Details" at bounding box center [414, 208] width 304 height 80
click at [423, 288] on link "School Profile" at bounding box center [414, 289] width 304 height 80
